Goal: Information Seeking & Learning: Check status

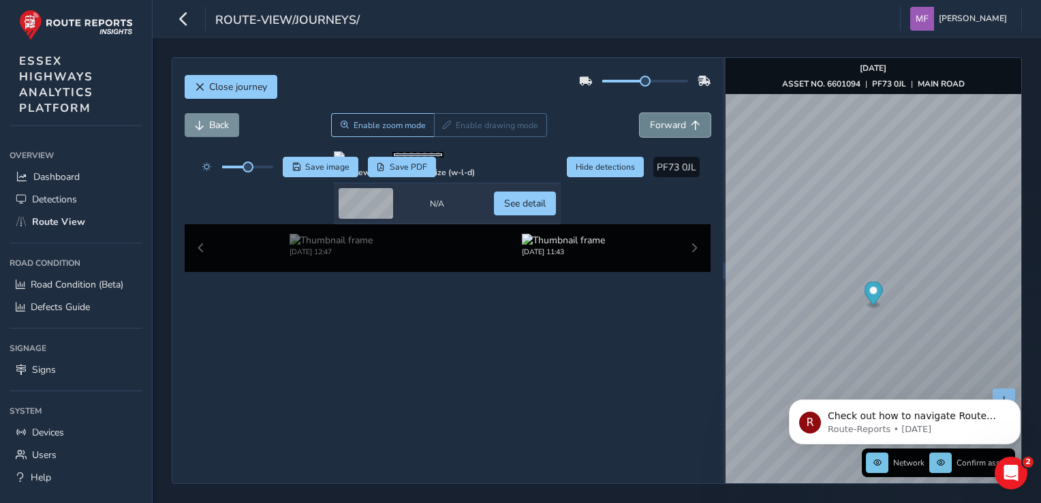
click at [654, 132] on button "Forward" at bounding box center [675, 125] width 71 height 24
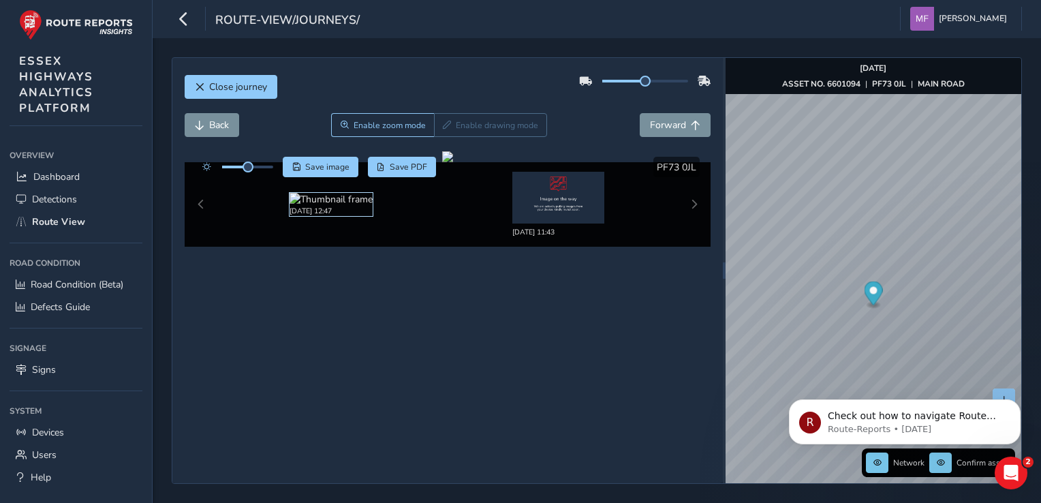
click at [337, 203] on img at bounding box center [331, 199] width 83 height 13
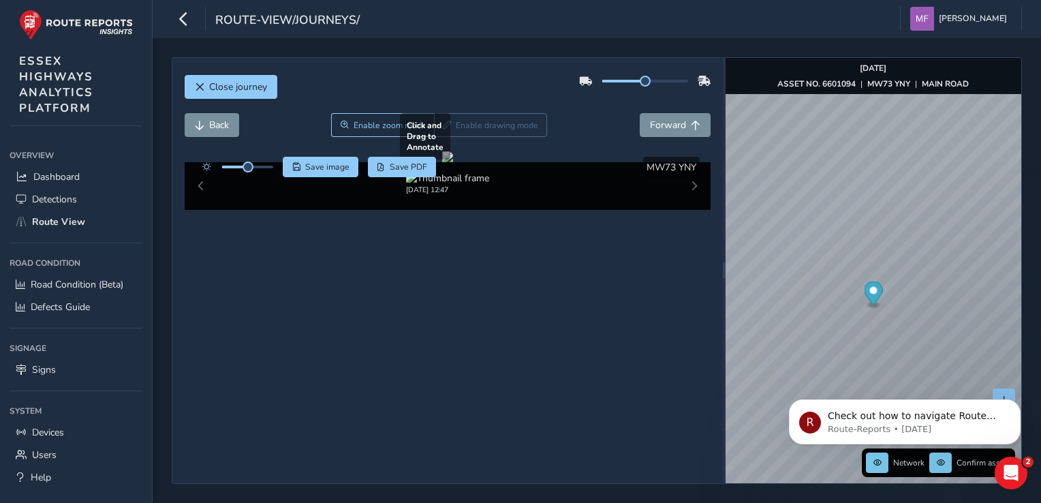
drag, startPoint x: 417, startPoint y: 301, endPoint x: 409, endPoint y: 263, distance: 39.0
click at [453, 162] on div at bounding box center [447, 156] width 11 height 11
click at [647, 115] on button "Forward" at bounding box center [675, 125] width 71 height 24
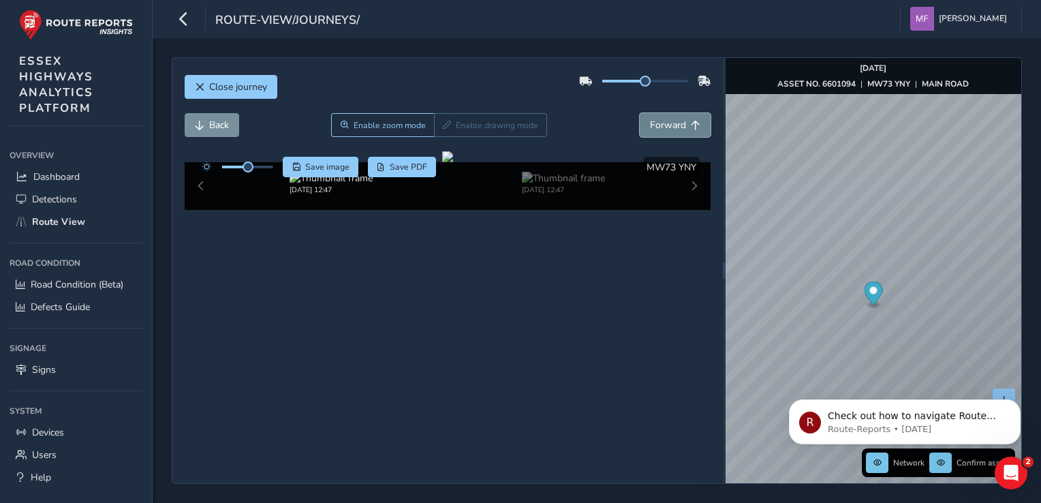
click at [650, 121] on span "Forward" at bounding box center [668, 125] width 36 height 13
click at [650, 120] on span "Forward" at bounding box center [668, 125] width 36 height 13
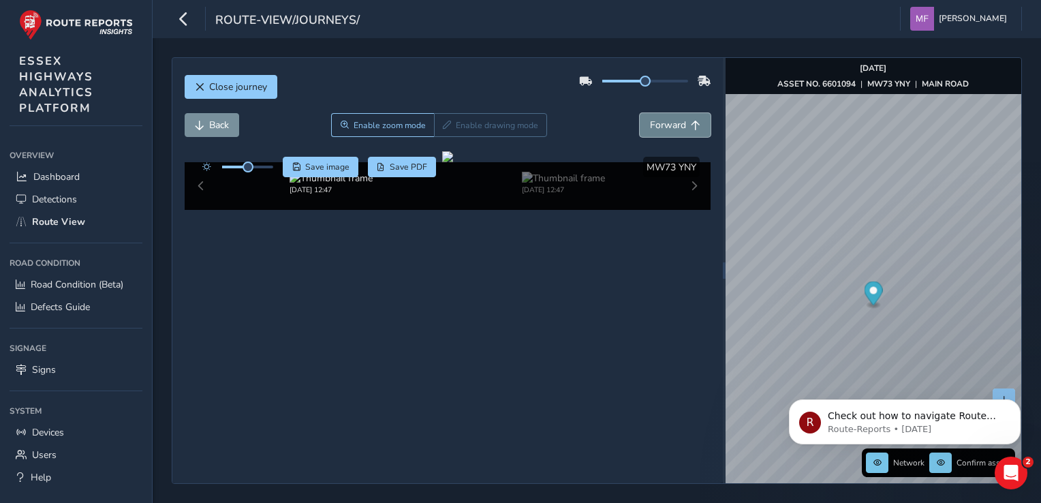
click at [650, 120] on span "Forward" at bounding box center [668, 125] width 36 height 13
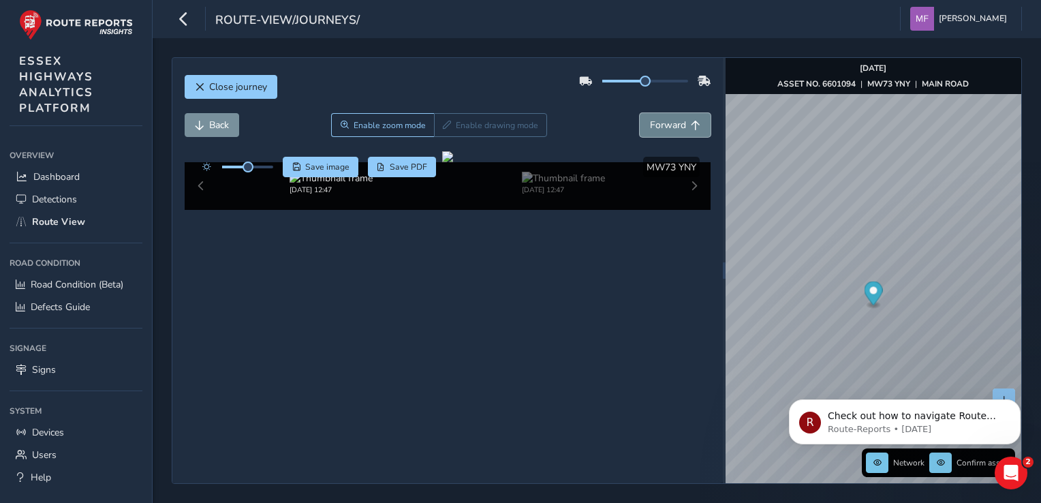
click at [650, 120] on span "Forward" at bounding box center [668, 125] width 36 height 13
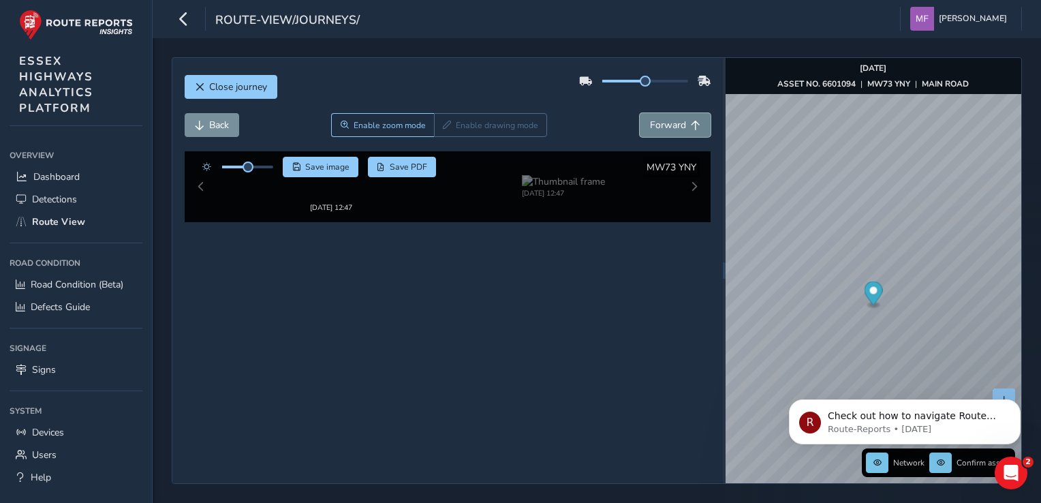
click at [650, 120] on span "Forward" at bounding box center [668, 125] width 36 height 13
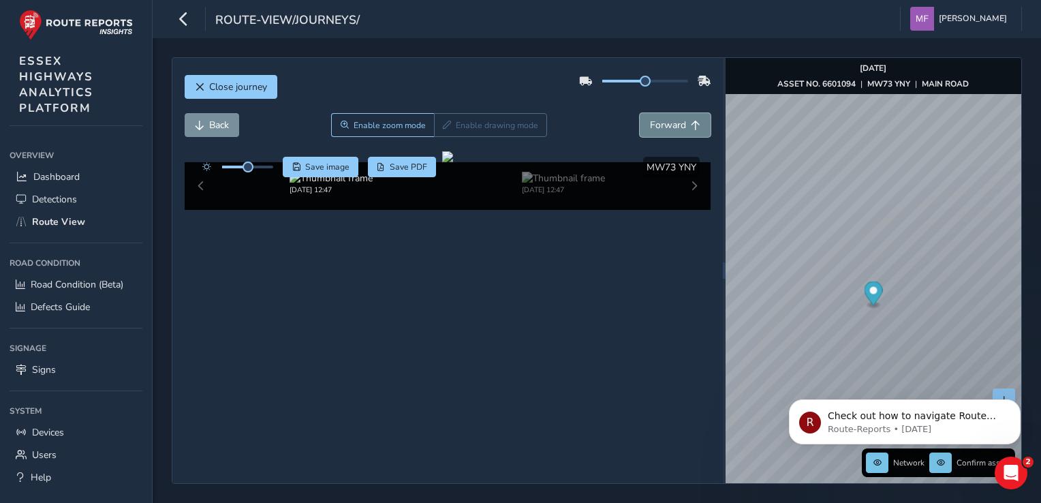
click at [650, 120] on span "Forward" at bounding box center [668, 125] width 36 height 13
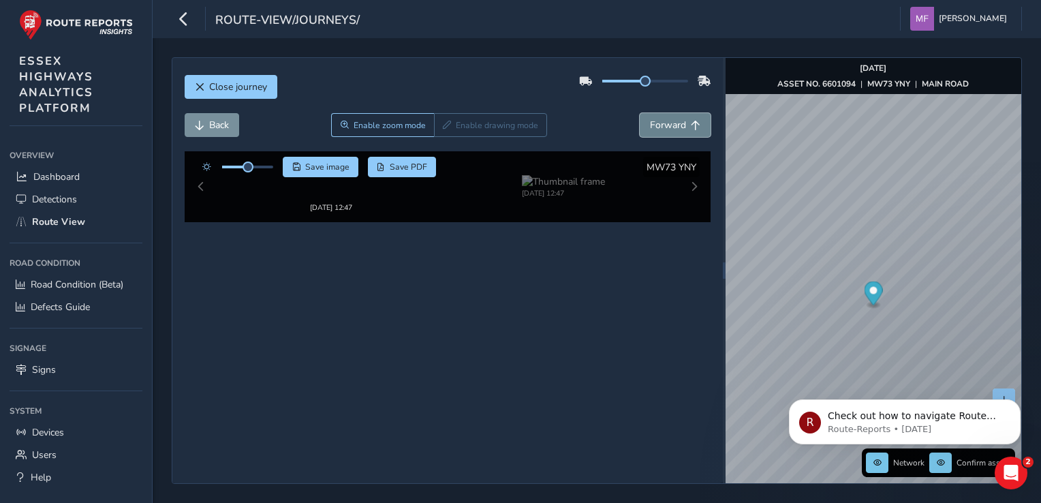
click at [650, 120] on span "Forward" at bounding box center [668, 125] width 36 height 13
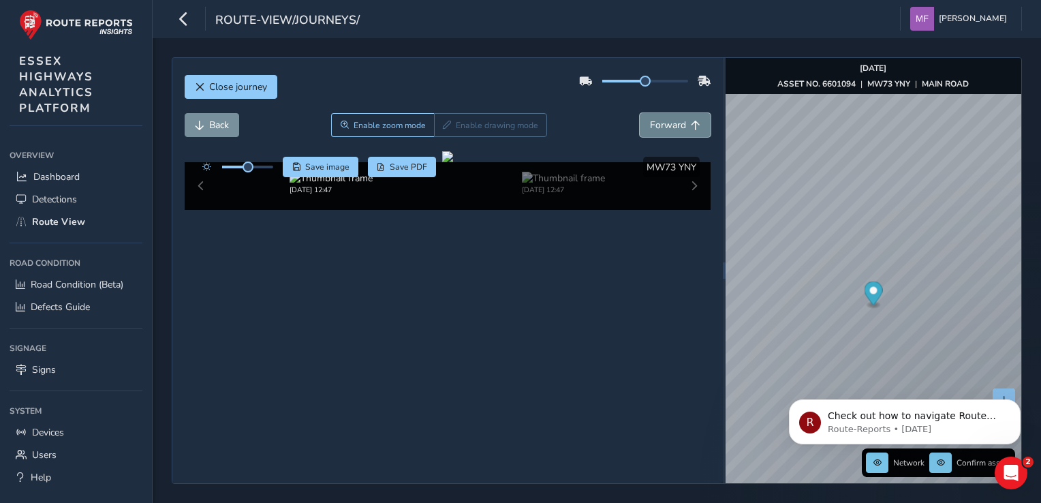
click at [650, 120] on span "Forward" at bounding box center [668, 125] width 36 height 13
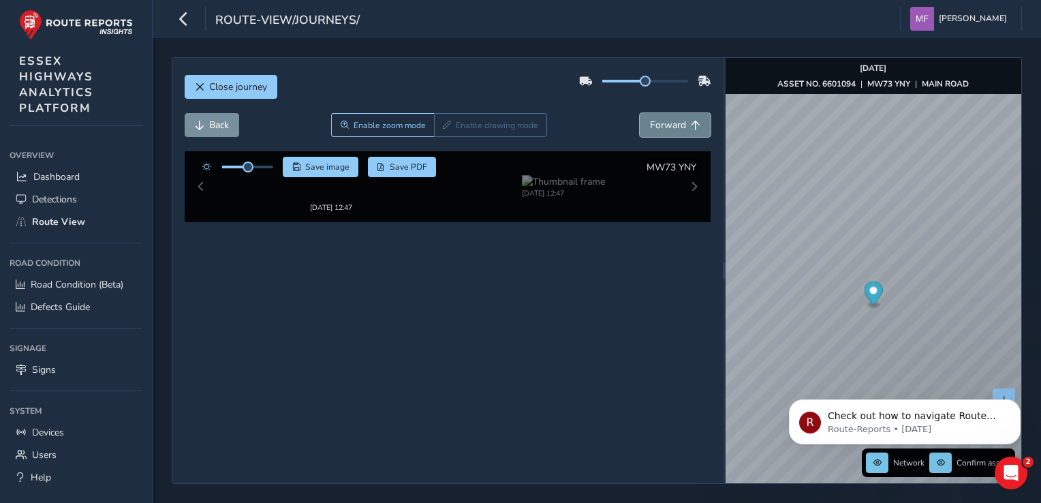
click at [650, 120] on span "Forward" at bounding box center [668, 125] width 36 height 13
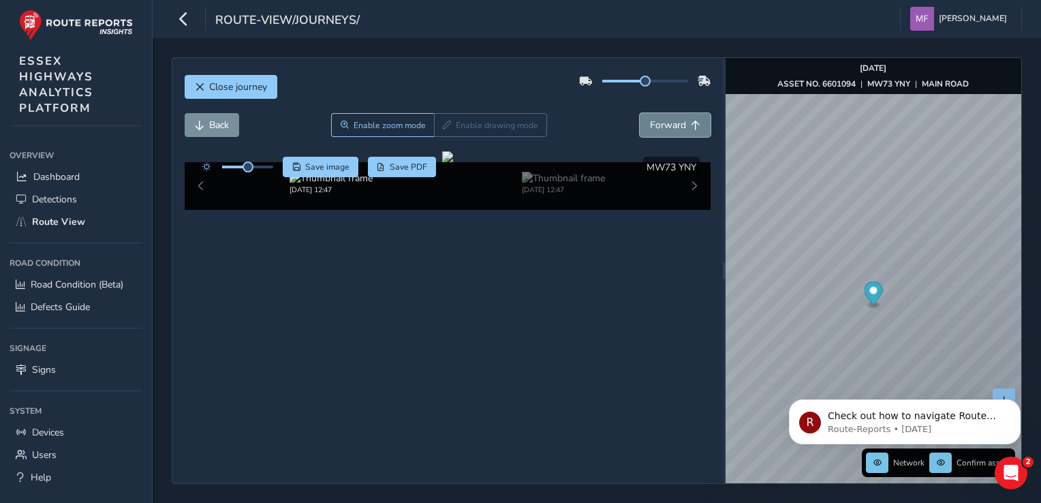
click at [650, 120] on span "Forward" at bounding box center [668, 125] width 36 height 13
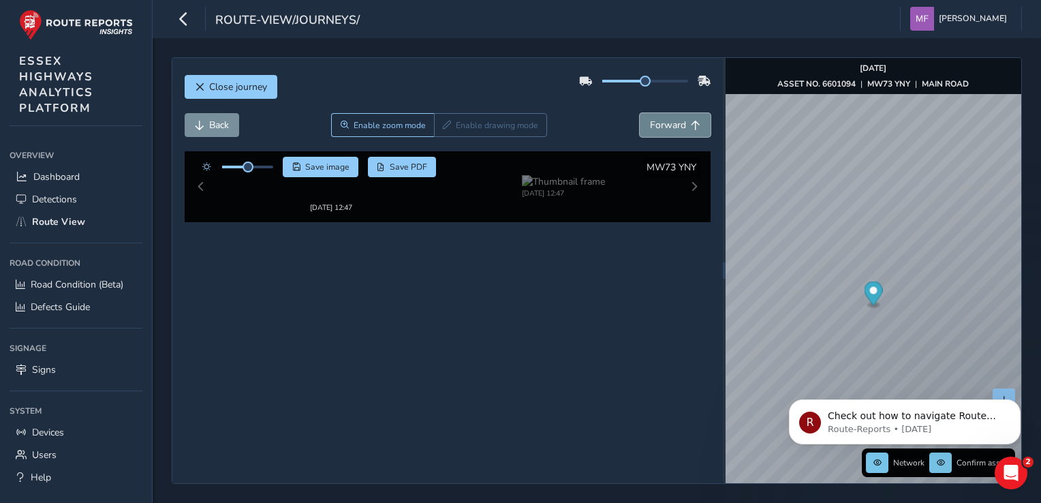
click at [650, 120] on span "Forward" at bounding box center [668, 125] width 36 height 13
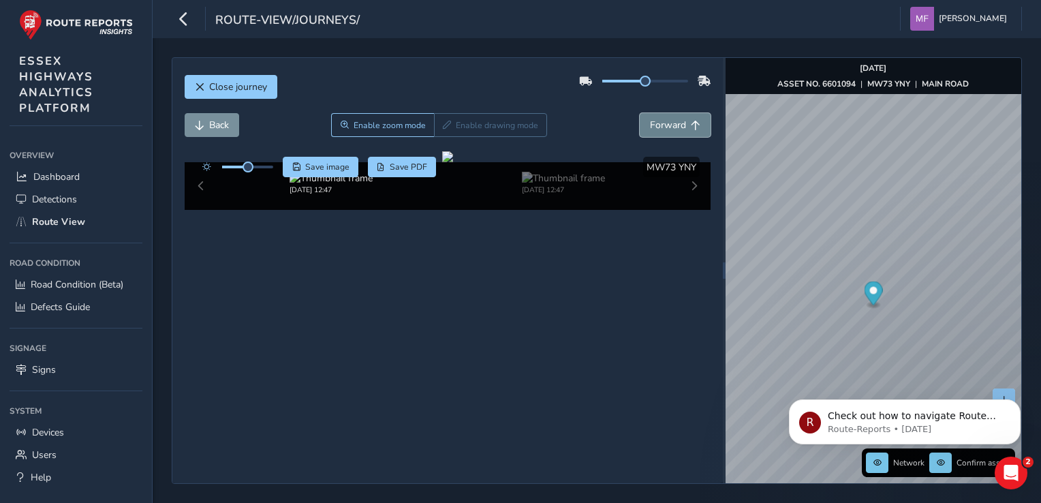
click at [650, 120] on span "Forward" at bounding box center [668, 125] width 36 height 13
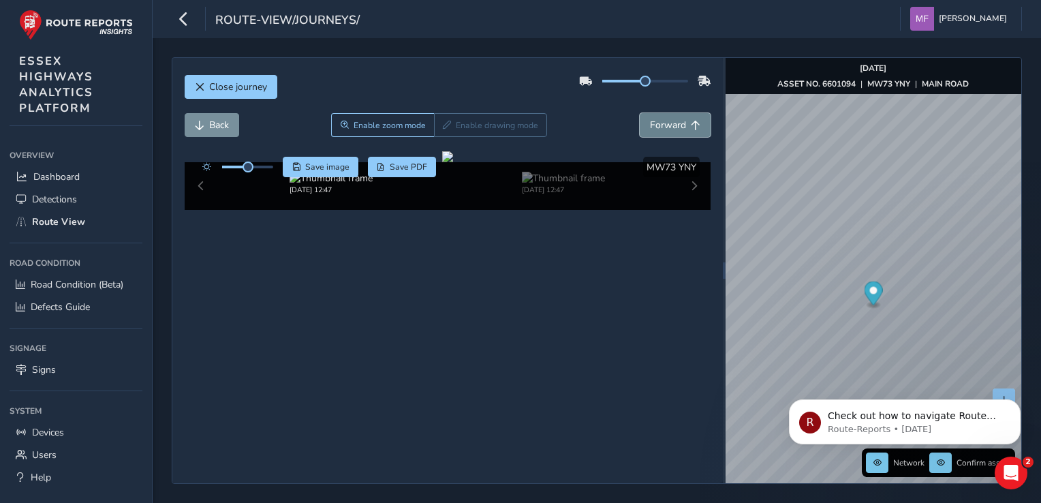
click at [650, 120] on span "Forward" at bounding box center [668, 125] width 36 height 13
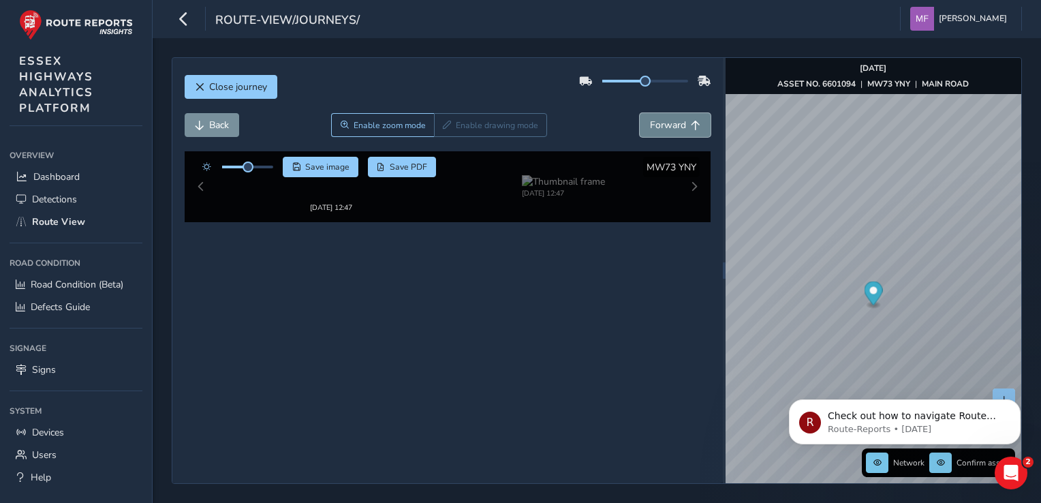
click at [650, 120] on span "Forward" at bounding box center [668, 125] width 36 height 13
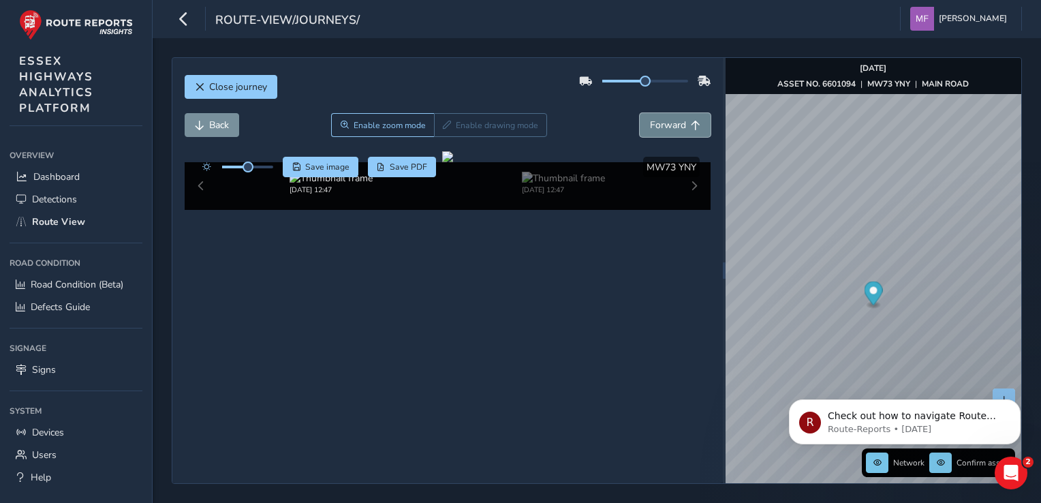
click at [650, 120] on span "Forward" at bounding box center [668, 125] width 36 height 13
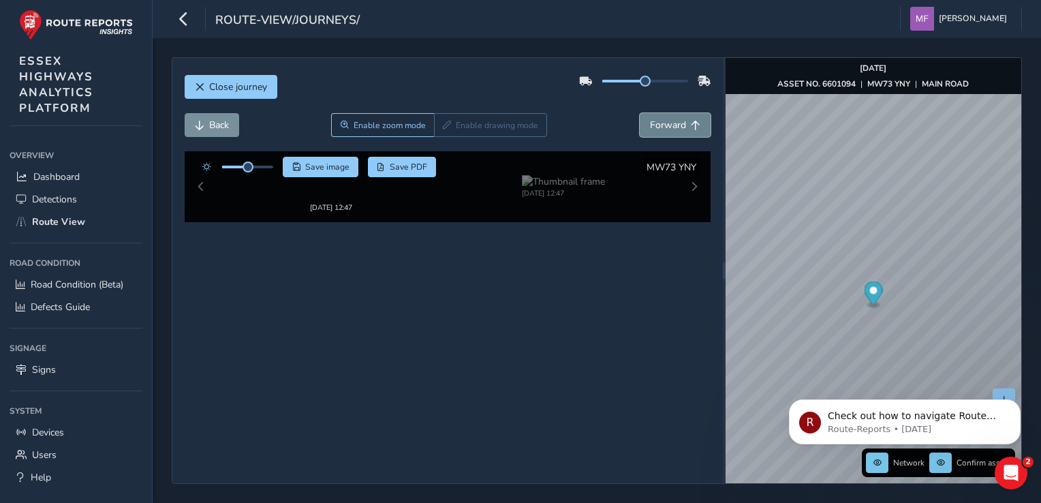
click at [650, 120] on span "Forward" at bounding box center [668, 125] width 36 height 13
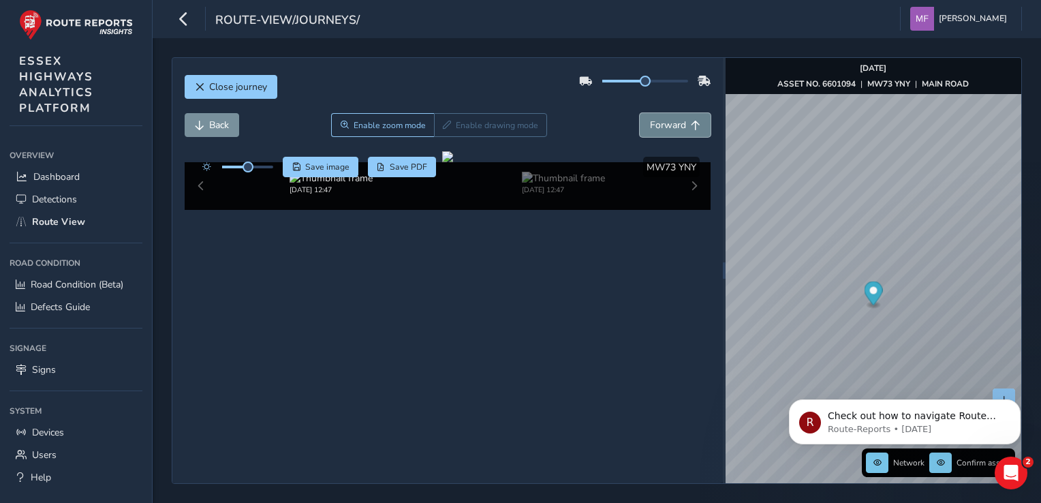
click at [650, 120] on span "Forward" at bounding box center [668, 125] width 36 height 13
